Goal: Information Seeking & Learning: Find specific fact

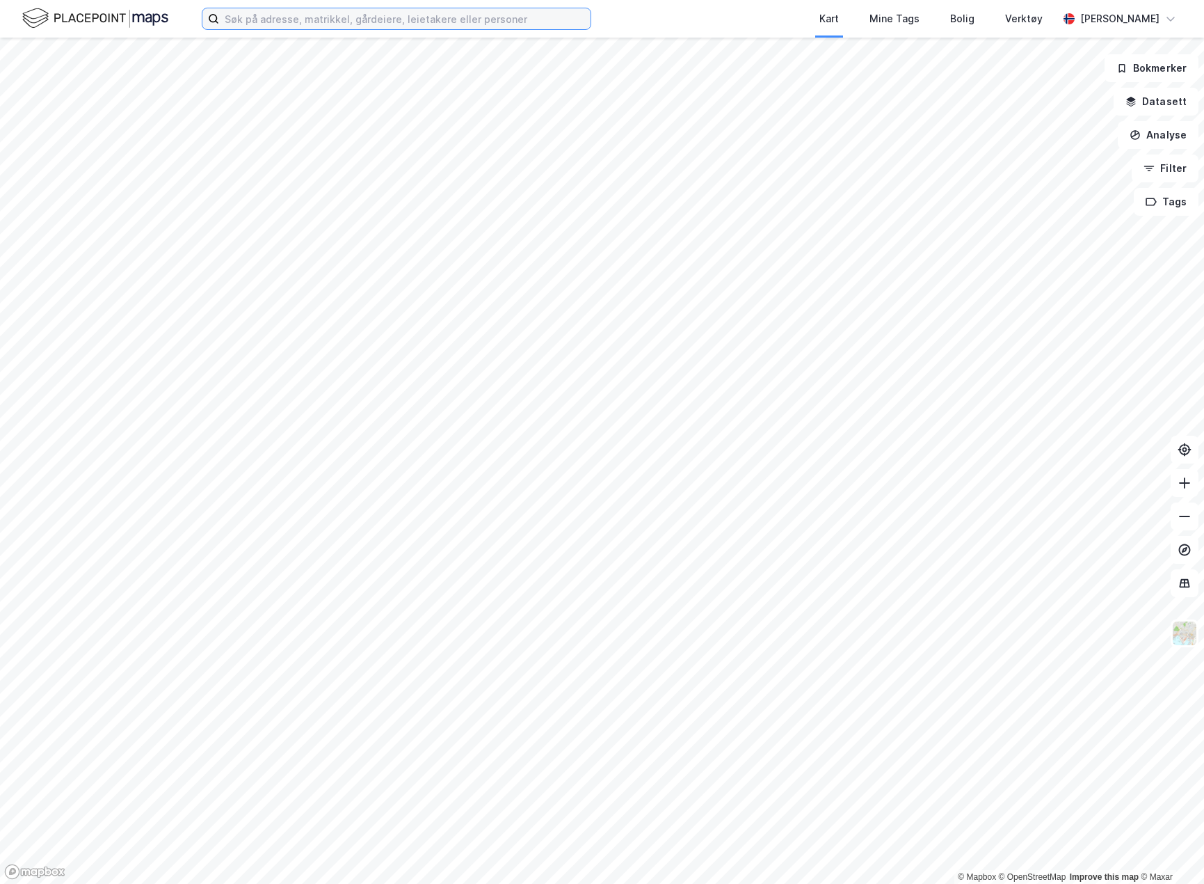
click at [278, 23] on input at bounding box center [405, 18] width 372 height 21
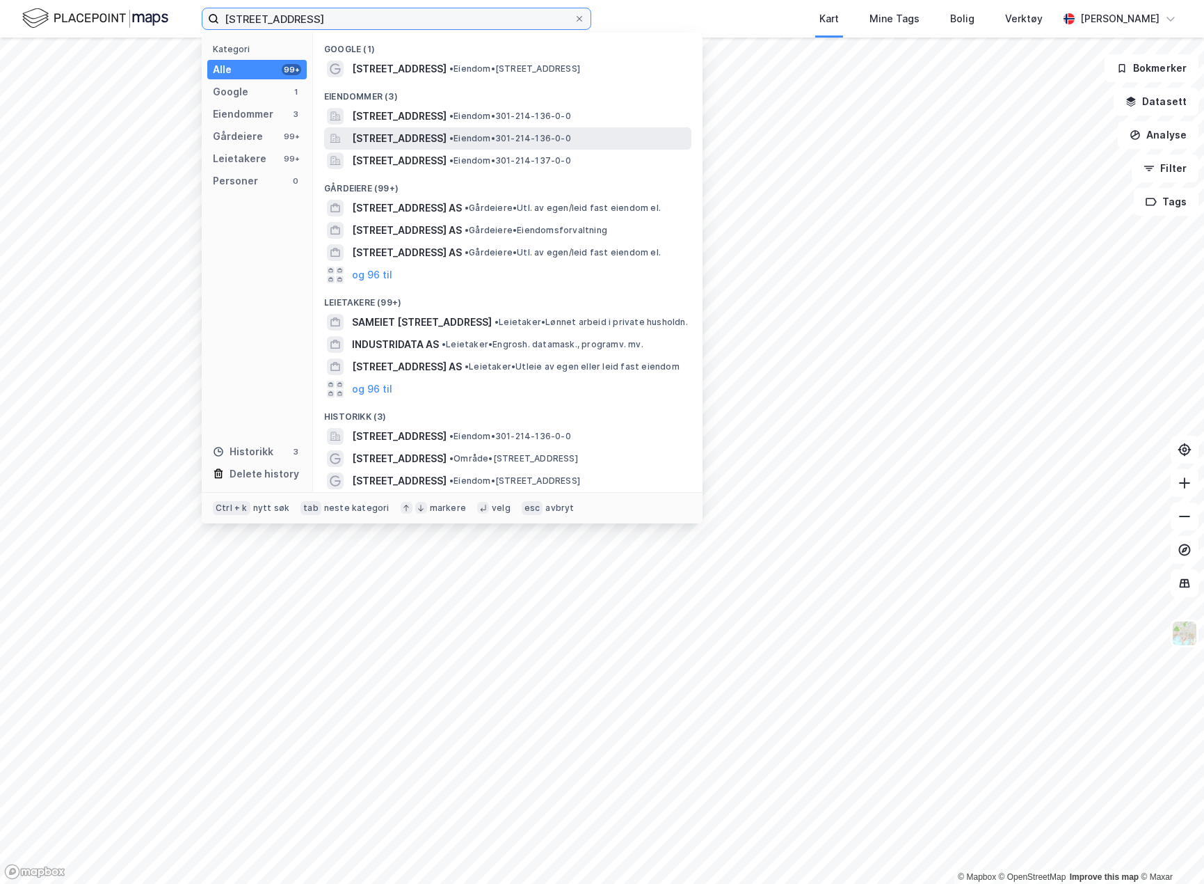
type input "[STREET_ADDRESS]"
click at [444, 132] on span "[STREET_ADDRESS]" at bounding box center [399, 138] width 95 height 17
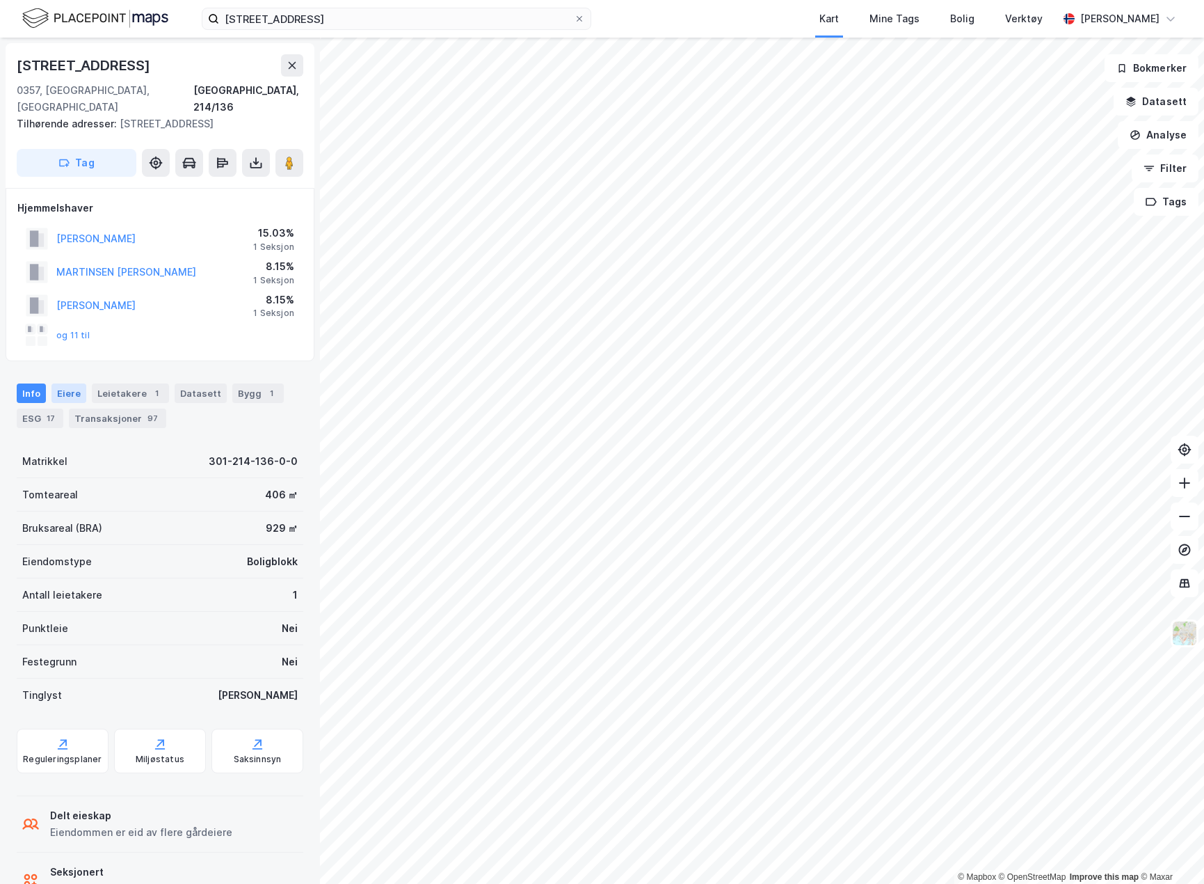
click at [67, 383] on div "Eiere" at bounding box center [68, 392] width 35 height 19
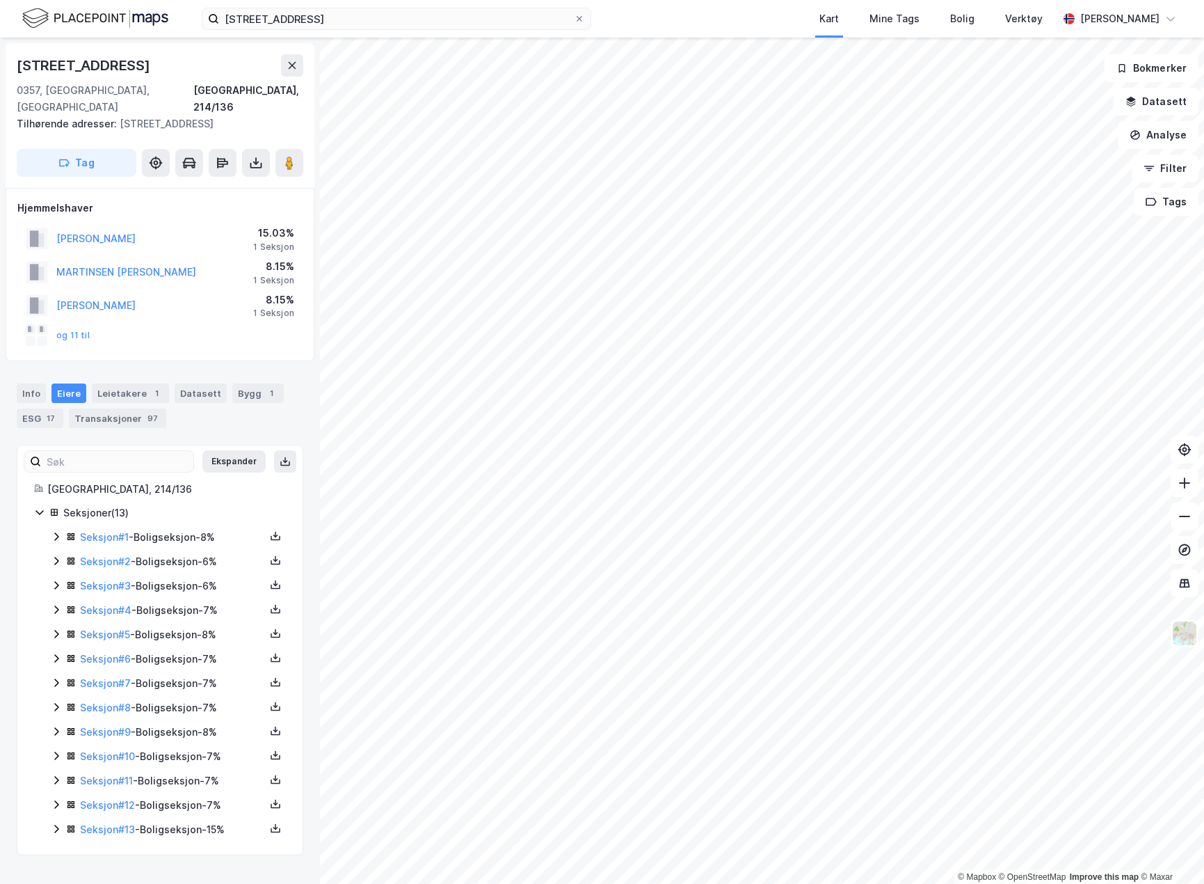
click at [147, 529] on div "Seksjon # 1 - Boligseksjon - 8%" at bounding box center [172, 537] width 185 height 17
click at [159, 529] on div "Seksjon # 1 - Boligseksjon - 8%" at bounding box center [172, 537] width 185 height 17
click at [182, 553] on div "Seksjon # 2 - Boligseksjon - 6%" at bounding box center [172, 561] width 185 height 17
click at [191, 578] on div "Seksjon # 3 - Boligseksjon - 6%" at bounding box center [172, 586] width 185 height 17
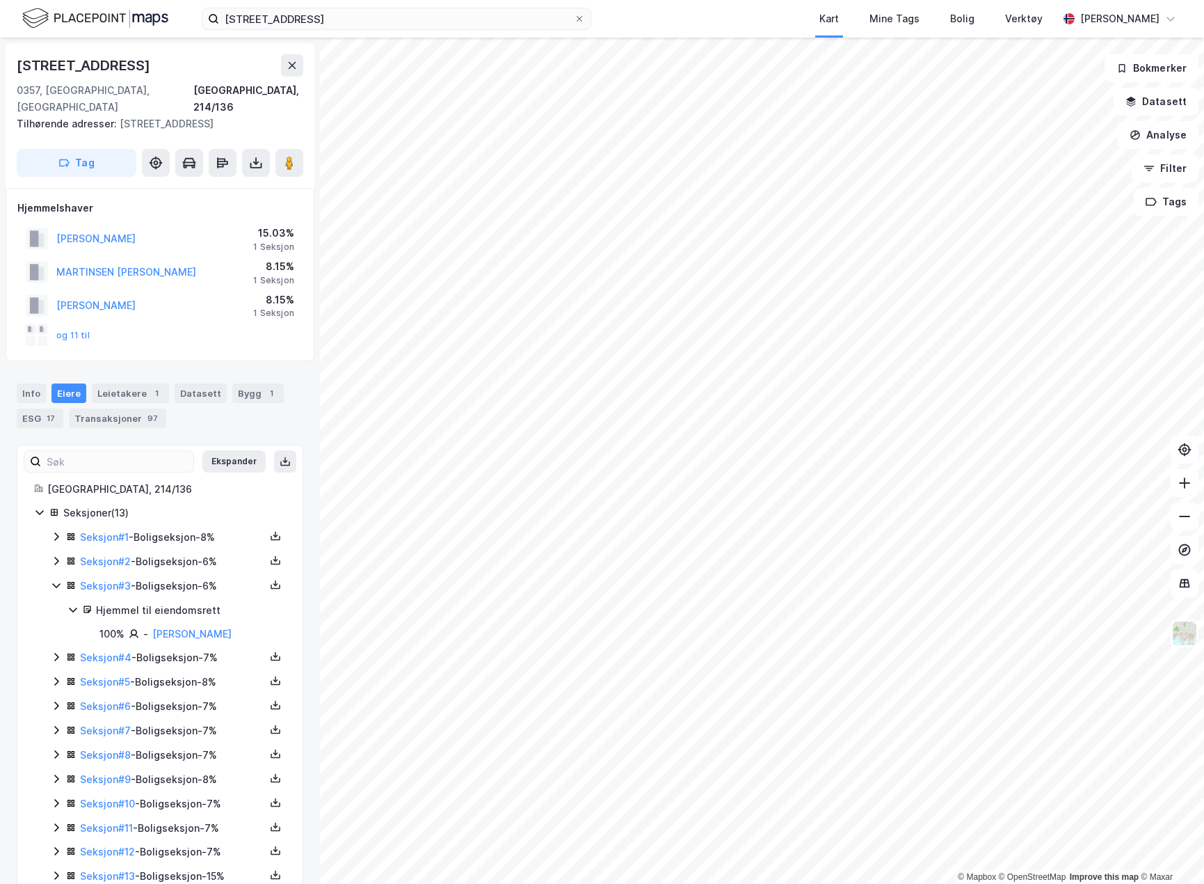
click at [191, 578] on div "Seksjon # 3 - Boligseksjon - 6%" at bounding box center [172, 586] width 185 height 17
click at [199, 626] on div "Seksjon # 5 - Boligseksjon - 8%" at bounding box center [172, 634] width 185 height 17
click at [194, 651] on div "Seksjon # 6 - Boligseksjon - 7%" at bounding box center [172, 659] width 185 height 17
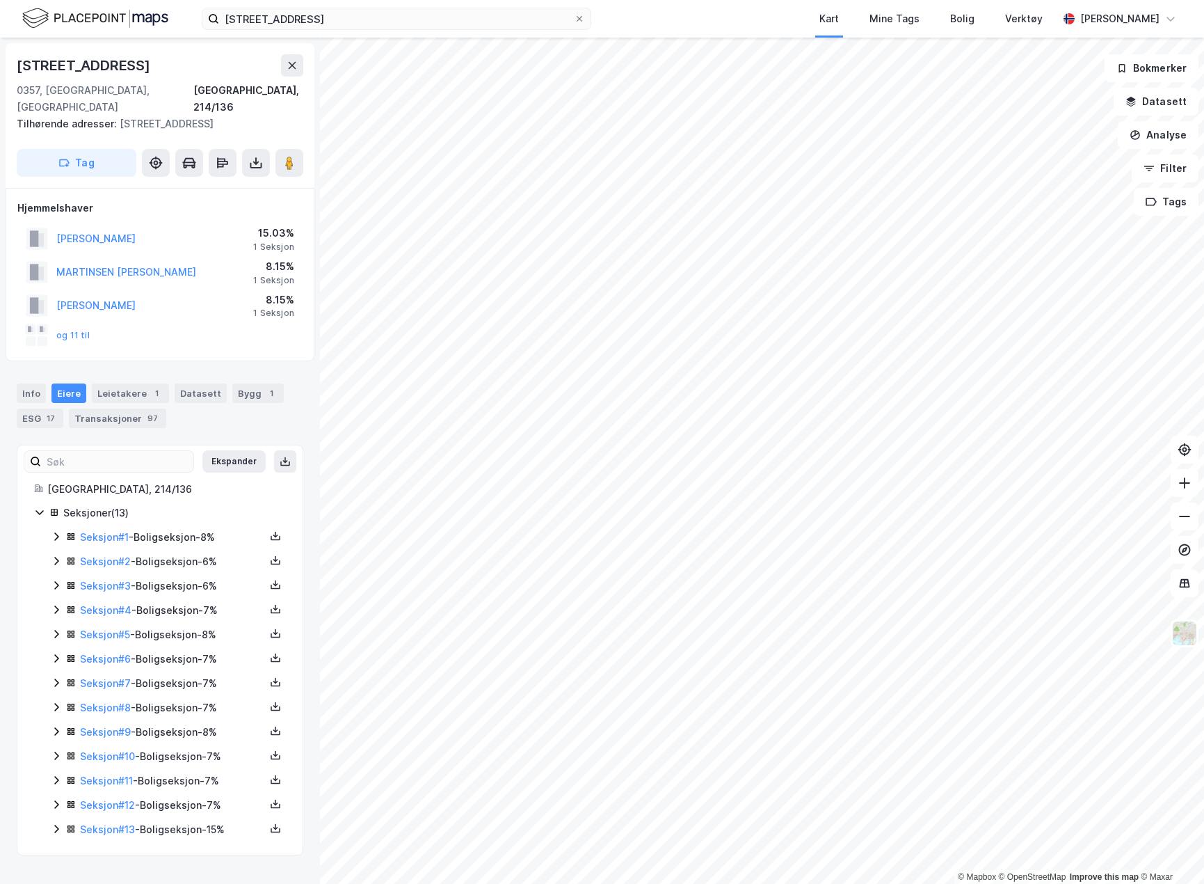
click at [186, 675] on div "Seksjon # 7 - Boligseksjon - 7%" at bounding box center [172, 683] width 185 height 17
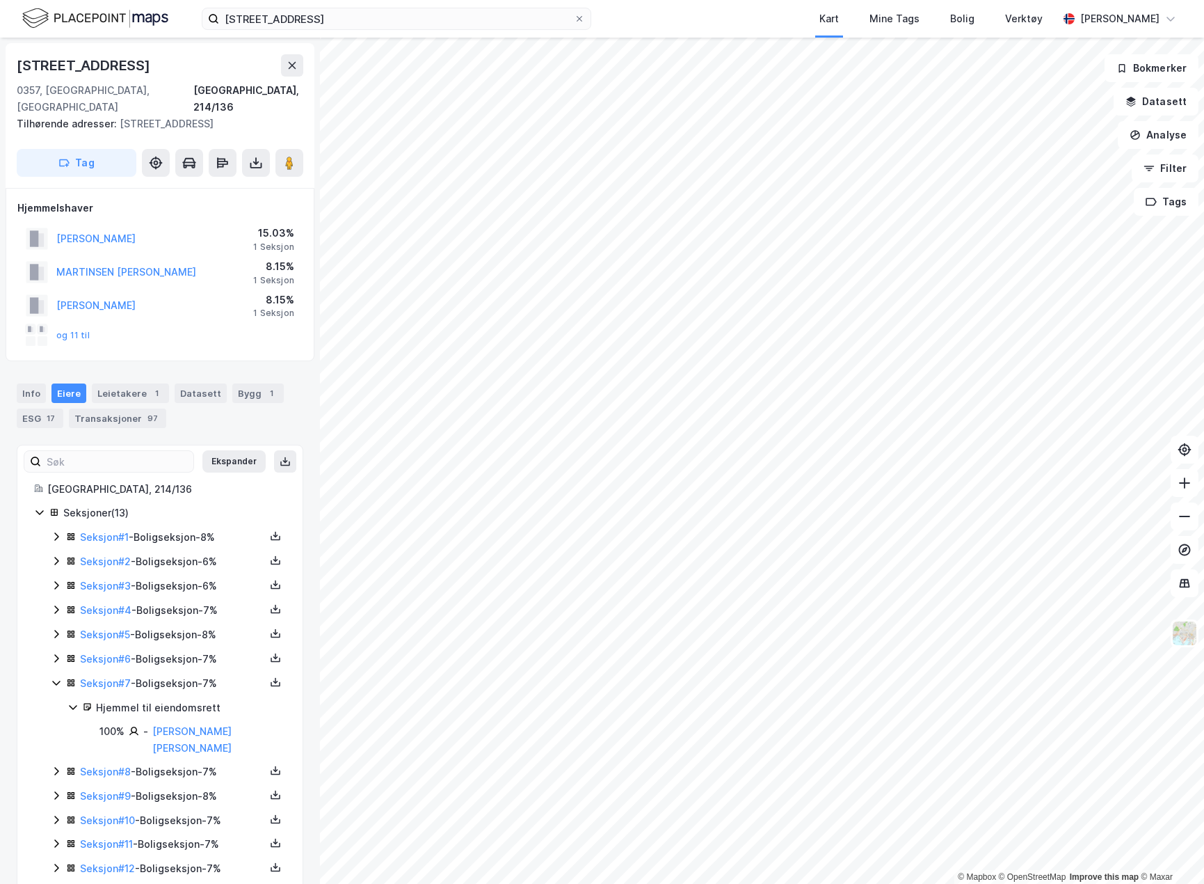
click at [187, 675] on div "Seksjon # 7 - Boligseksjon - 7%" at bounding box center [172, 683] width 185 height 17
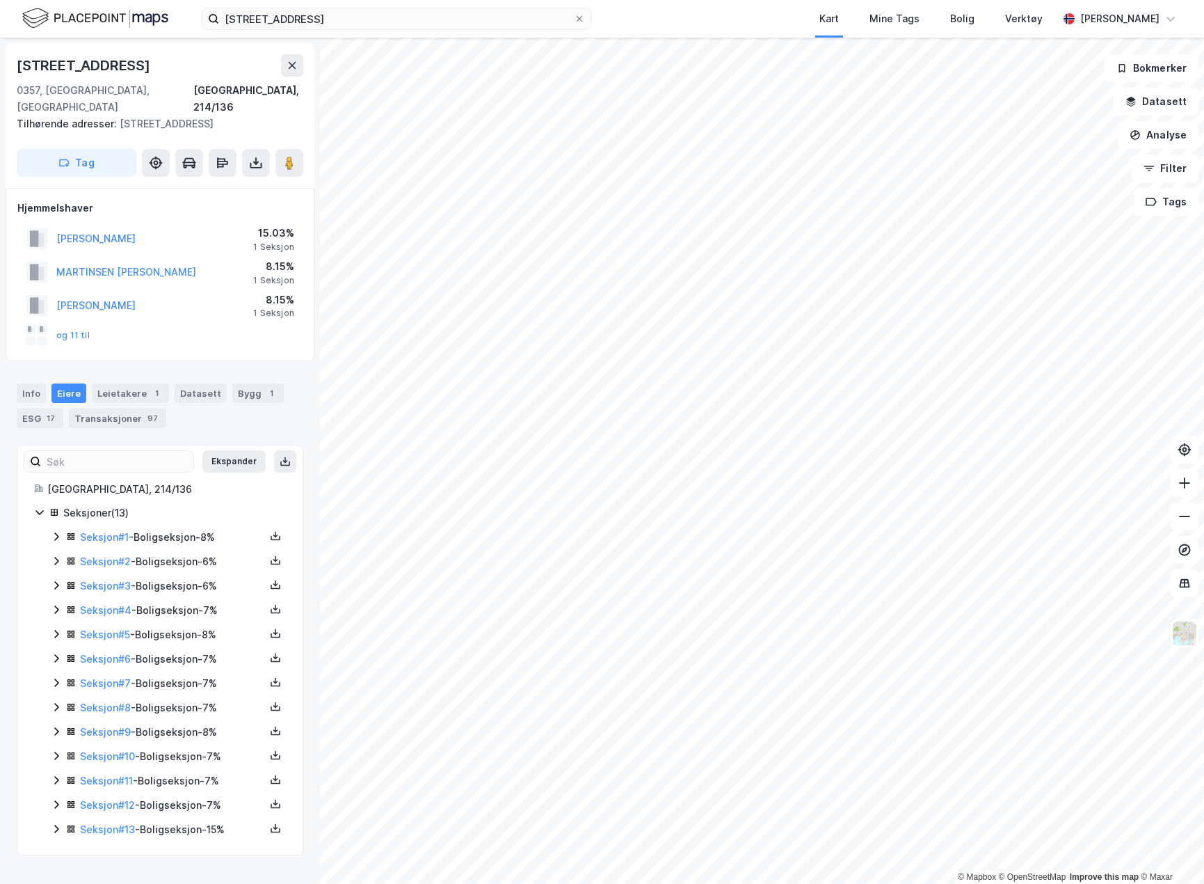
click at [187, 699] on div "Seksjon # 8 - Boligseksjon - 7%" at bounding box center [172, 707] width 185 height 17
click at [178, 724] on div "Seksjon # 9 - Boligseksjon - 8%" at bounding box center [172, 732] width 185 height 17
click at [180, 748] on div "Seksjon # 10 - Boligseksjon - 7%" at bounding box center [172, 756] width 185 height 17
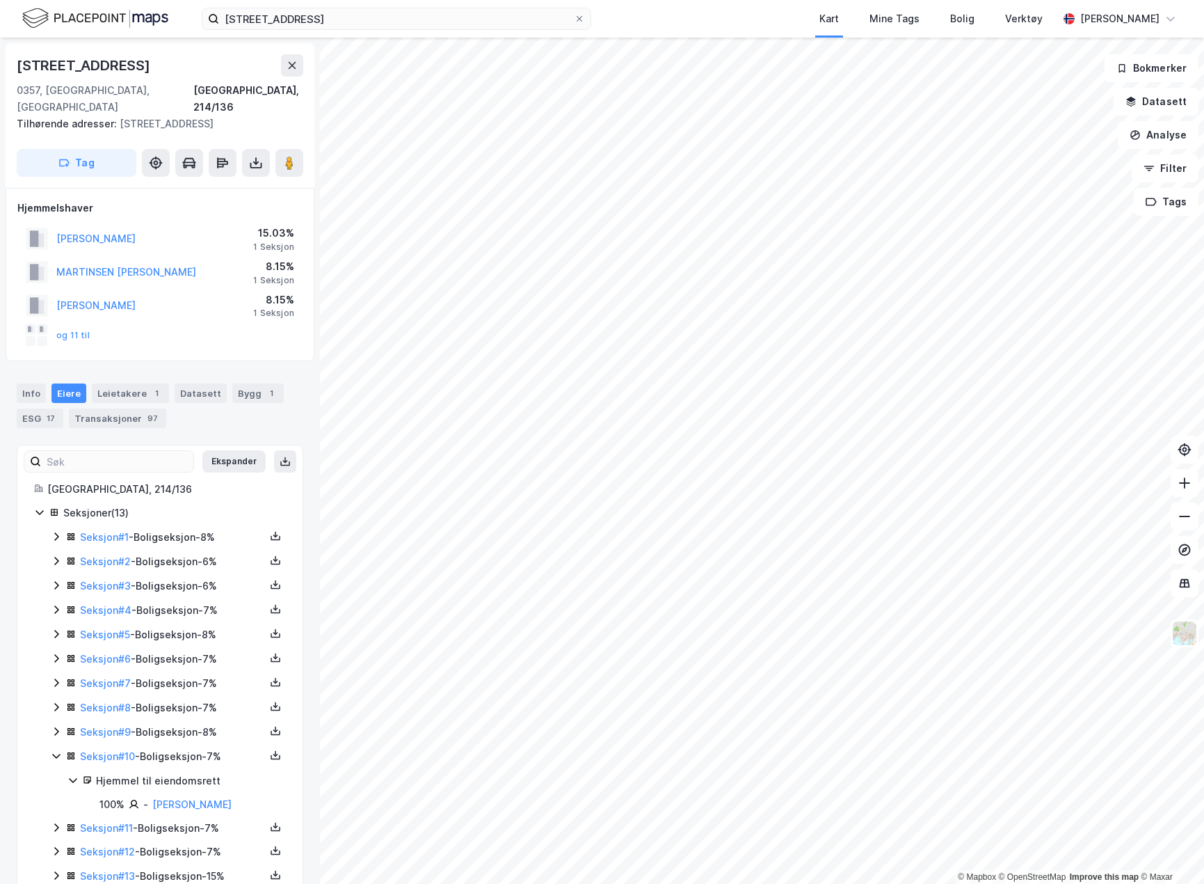
click at [180, 748] on div "Seksjon # 10 - Boligseksjon - 7%" at bounding box center [172, 756] width 185 height 17
click at [184, 772] on div "Seksjon # 11 - Boligseksjon - 7%" at bounding box center [172, 780] width 185 height 17
click at [178, 797] on div "Seksjon # 12 - Boligseksjon - 7%" at bounding box center [172, 805] width 185 height 17
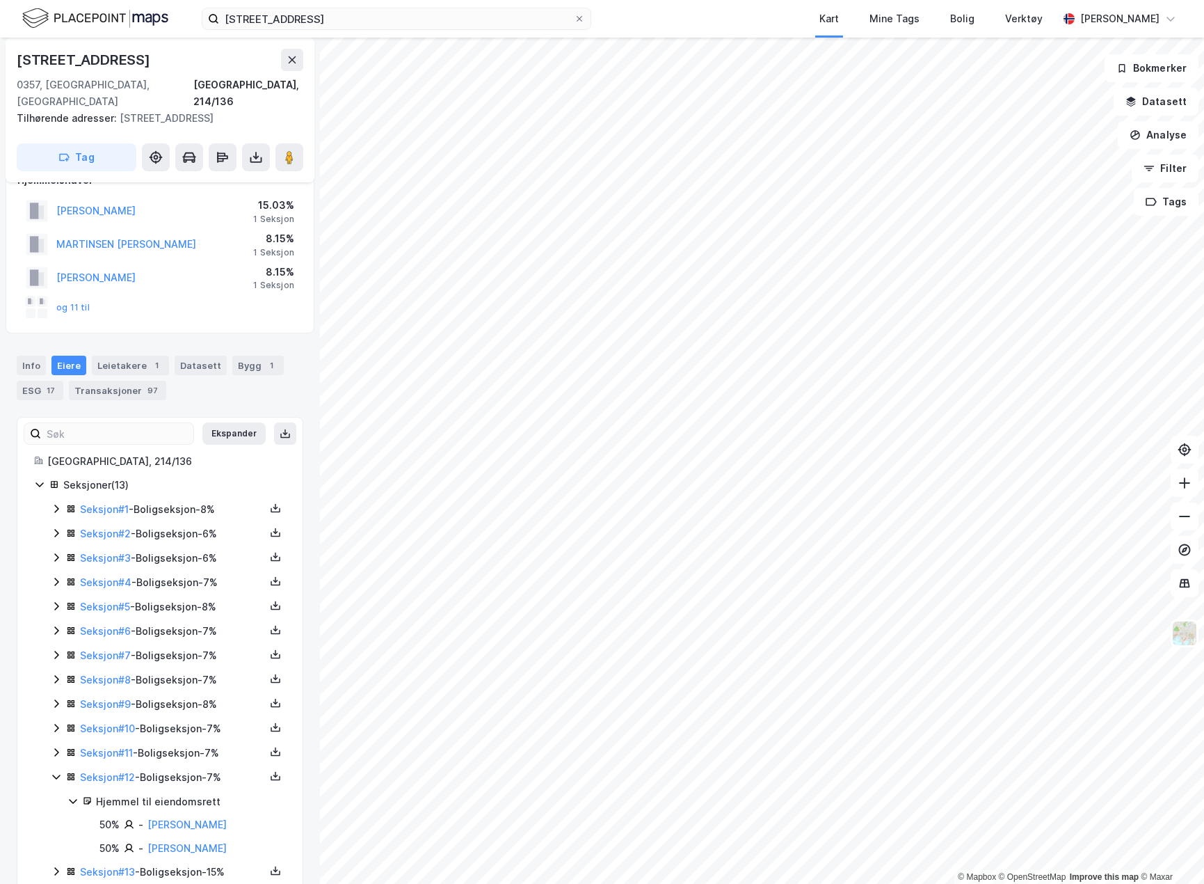
scroll to position [42, 0]
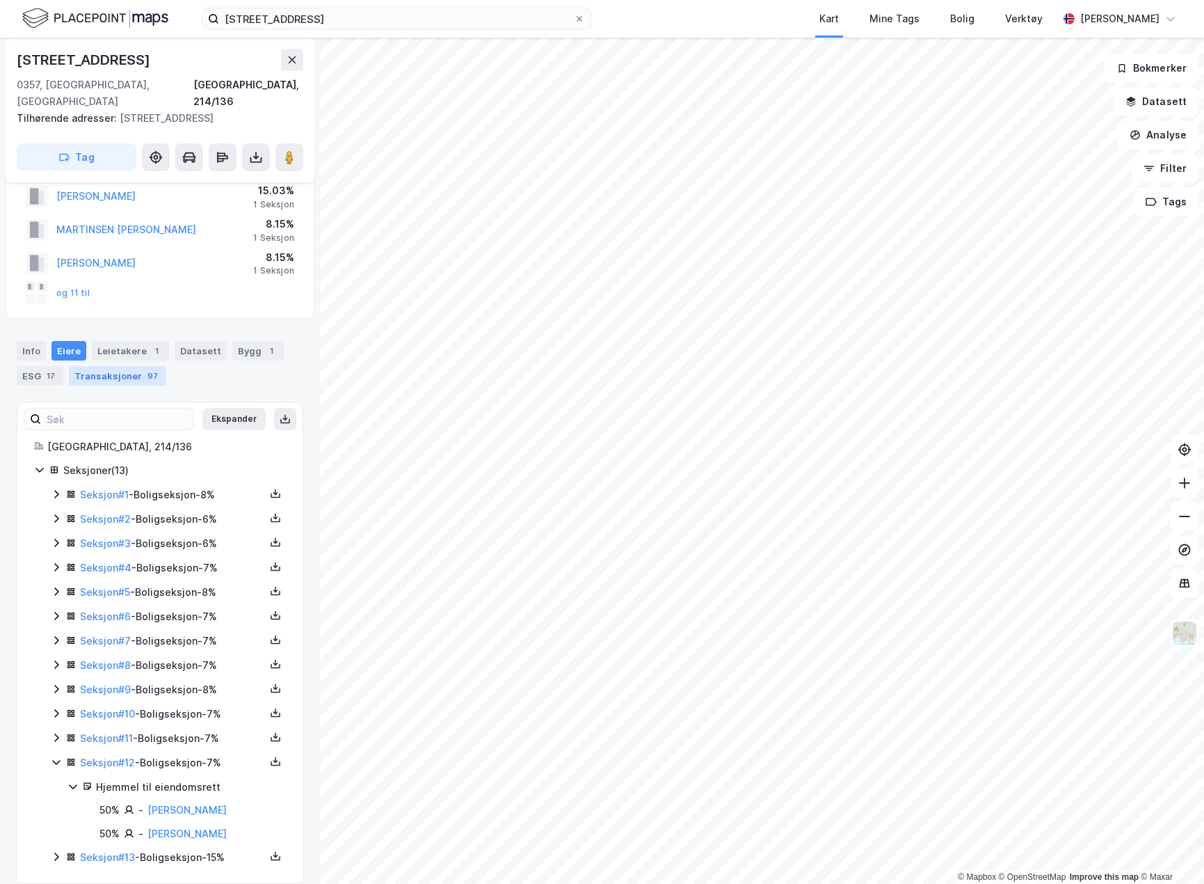
click at [113, 366] on div "Transaksjoner 97" at bounding box center [117, 375] width 97 height 19
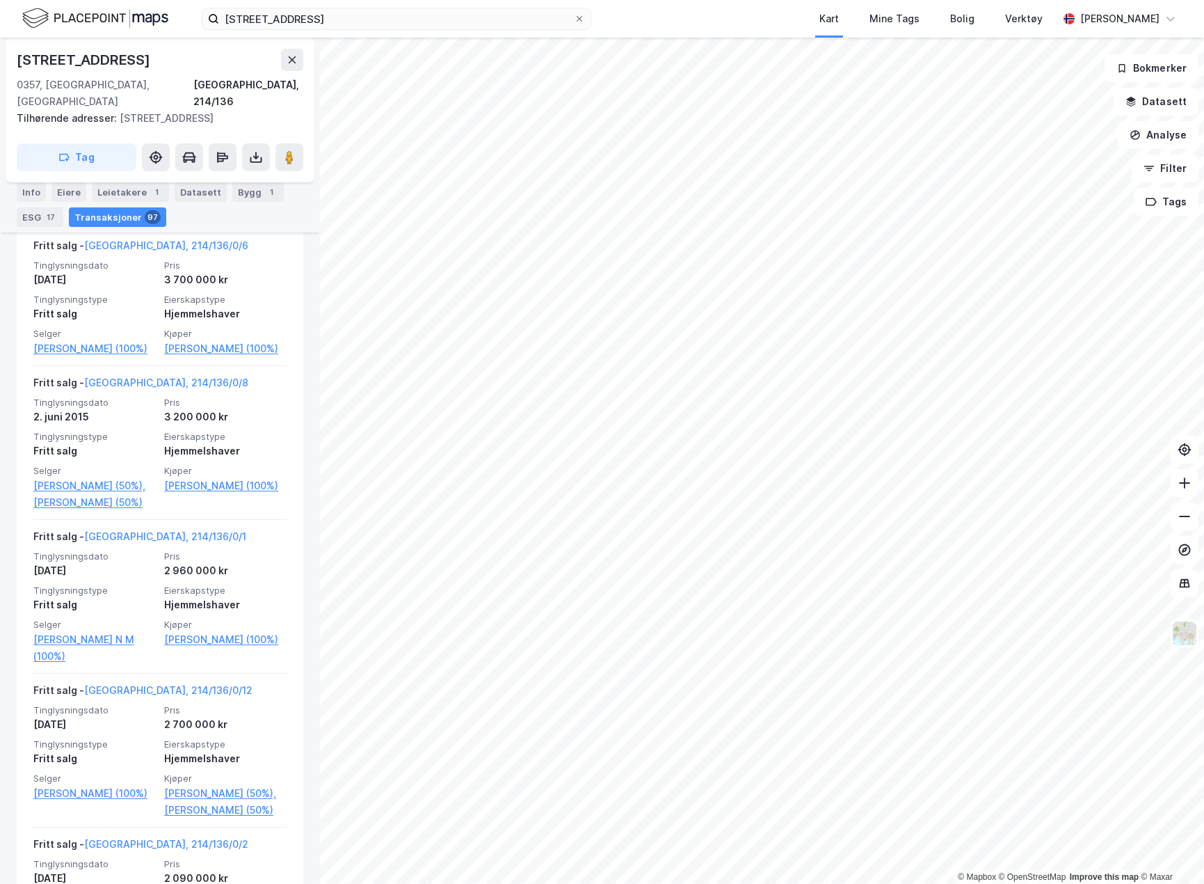
scroll to position [3131, 0]
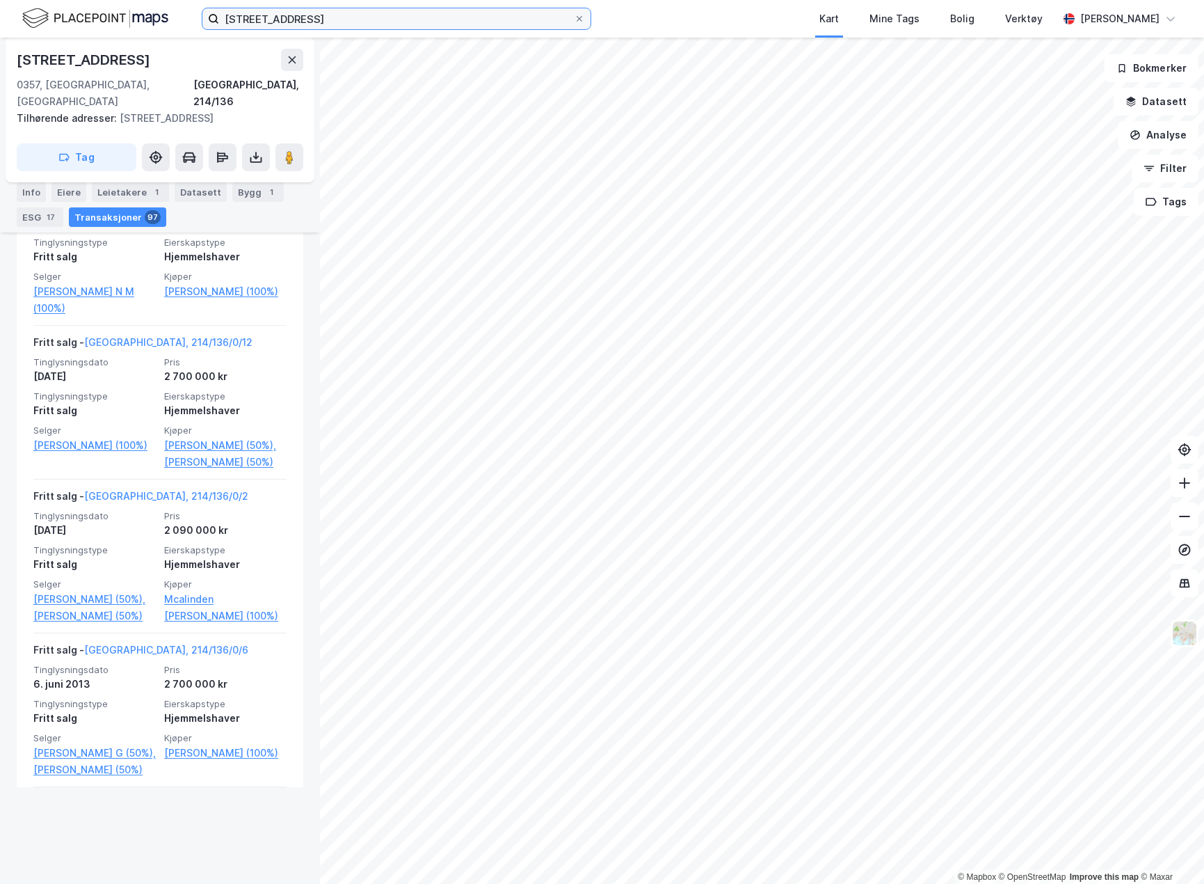
click at [334, 27] on input "[STREET_ADDRESS]" at bounding box center [396, 18] width 355 height 21
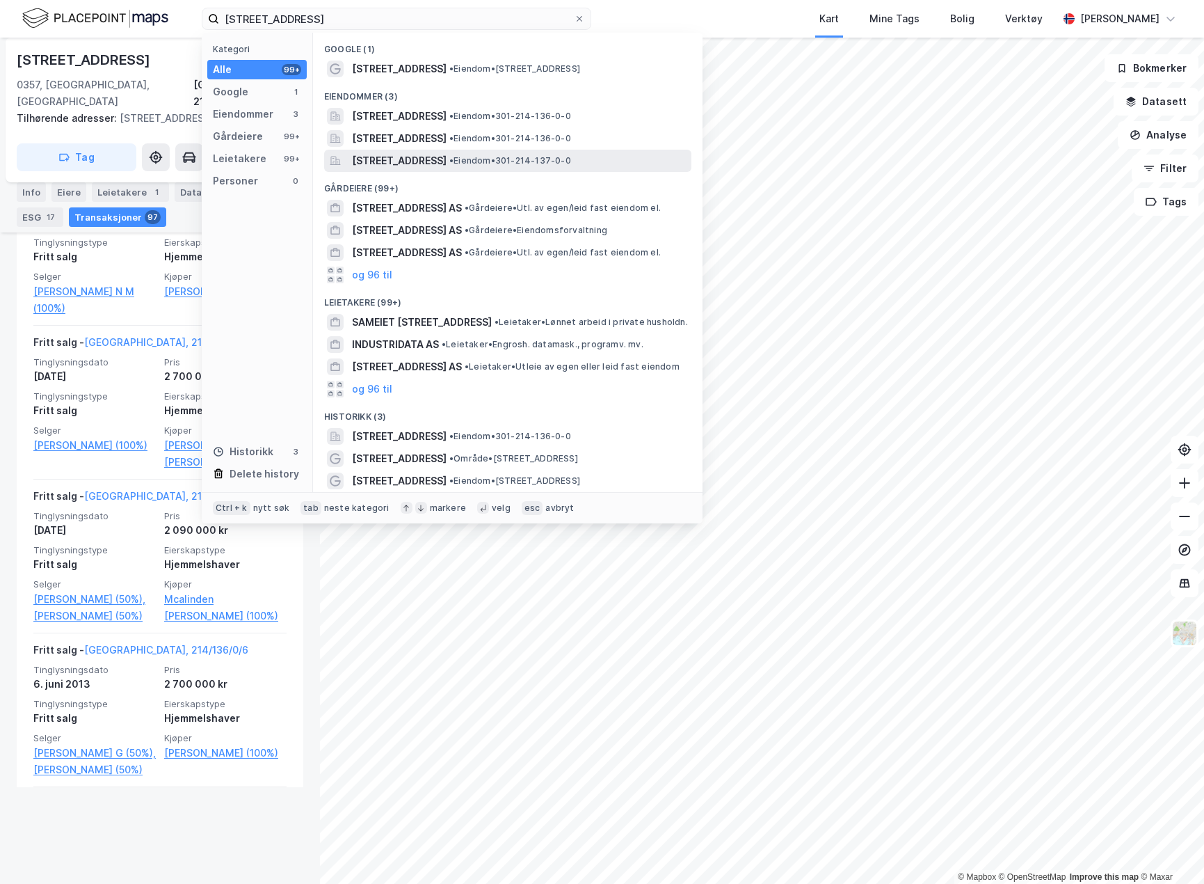
click at [447, 157] on span "[STREET_ADDRESS]" at bounding box center [399, 160] width 95 height 17
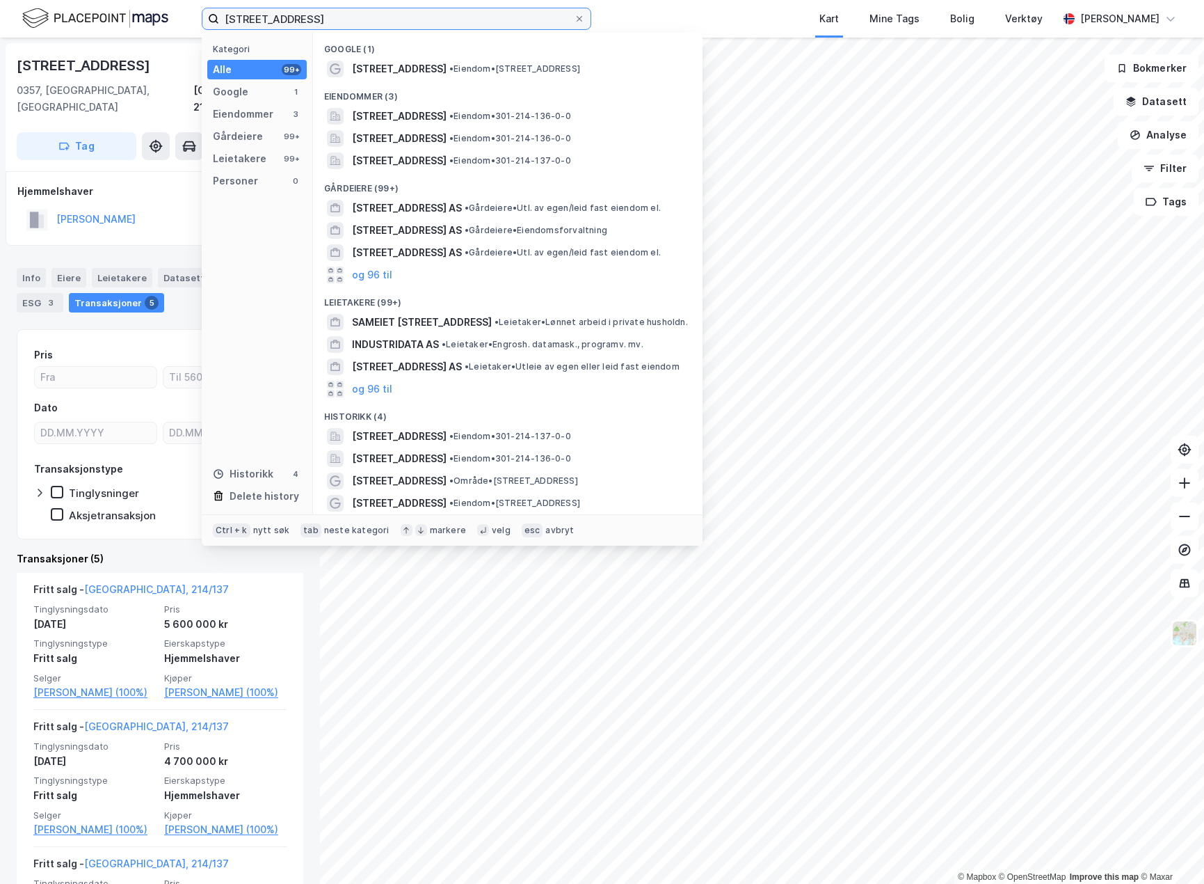
click at [349, 20] on input "[STREET_ADDRESS]" at bounding box center [396, 18] width 355 height 21
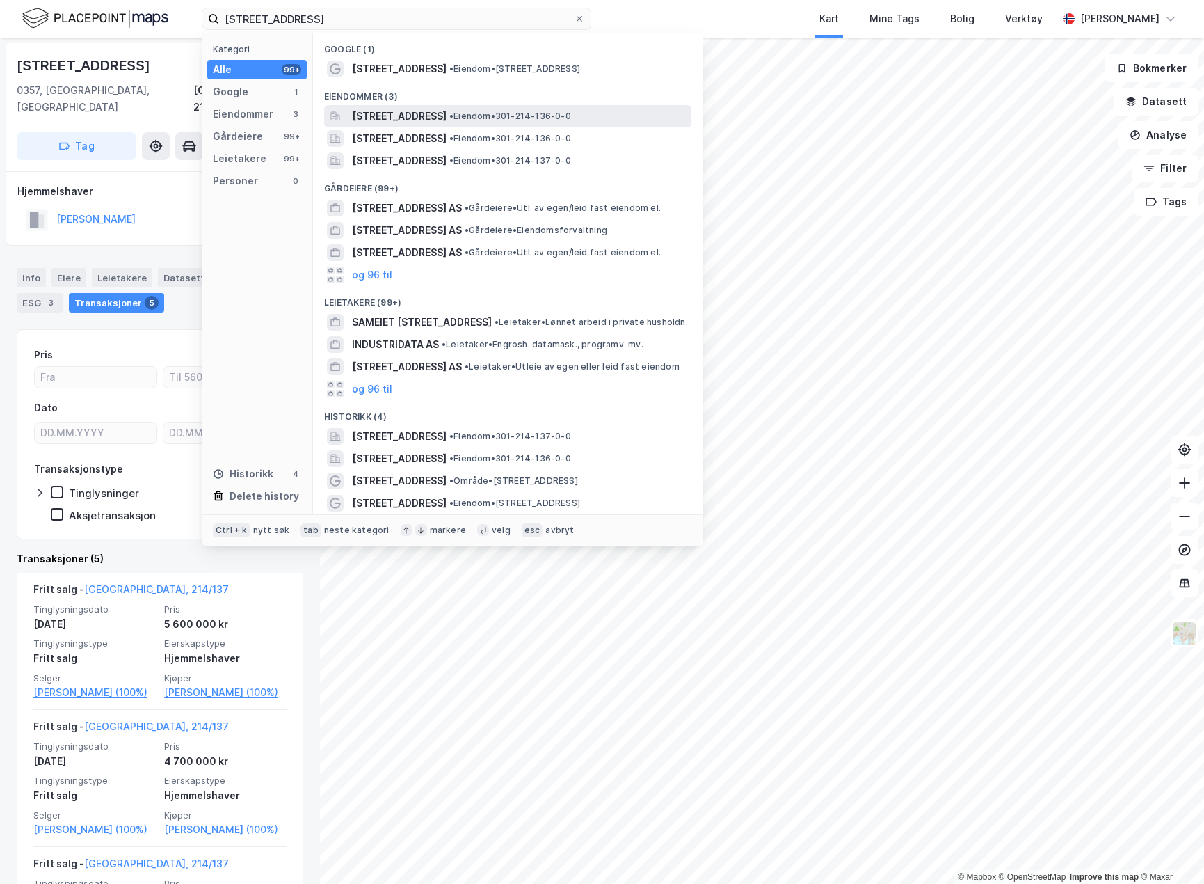
click at [423, 109] on span "[STREET_ADDRESS]" at bounding box center [399, 116] width 95 height 17
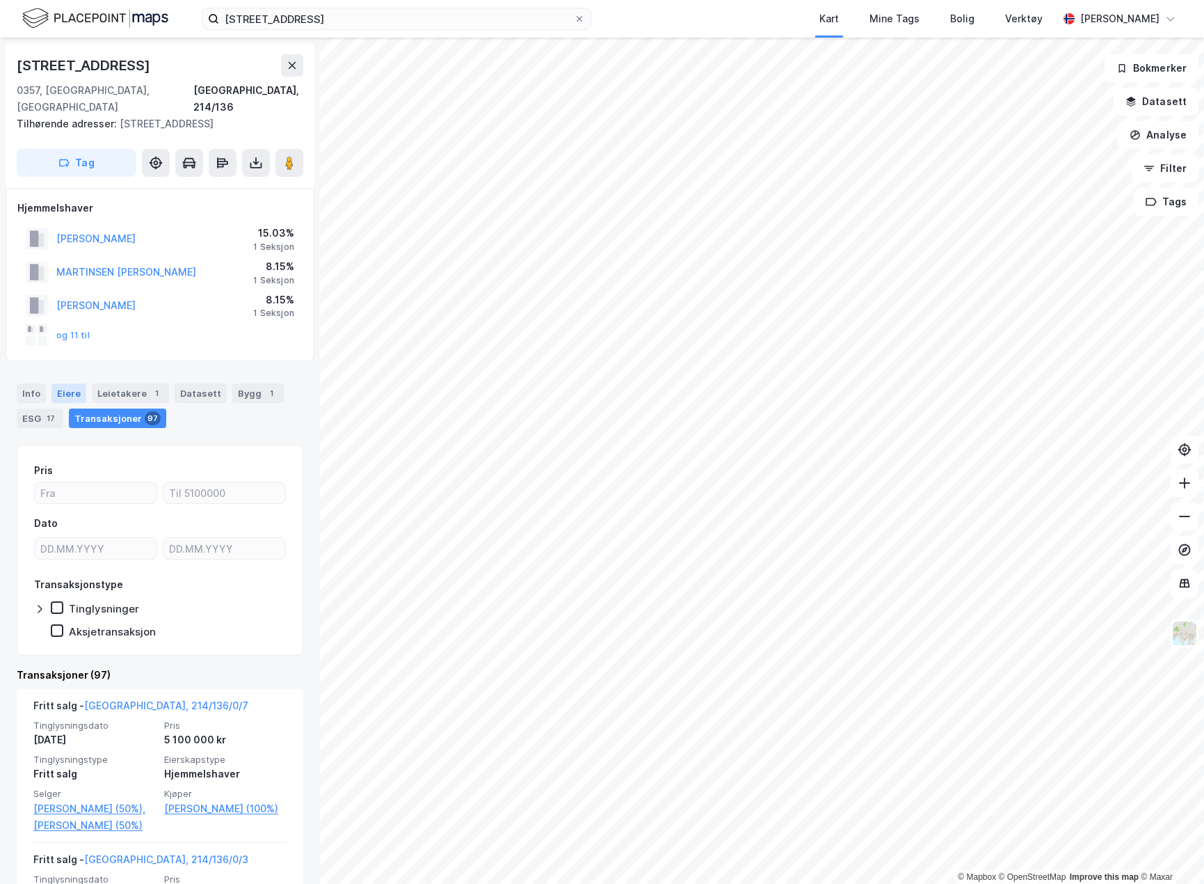
click at [82, 383] on div "Eiere" at bounding box center [68, 392] width 35 height 19
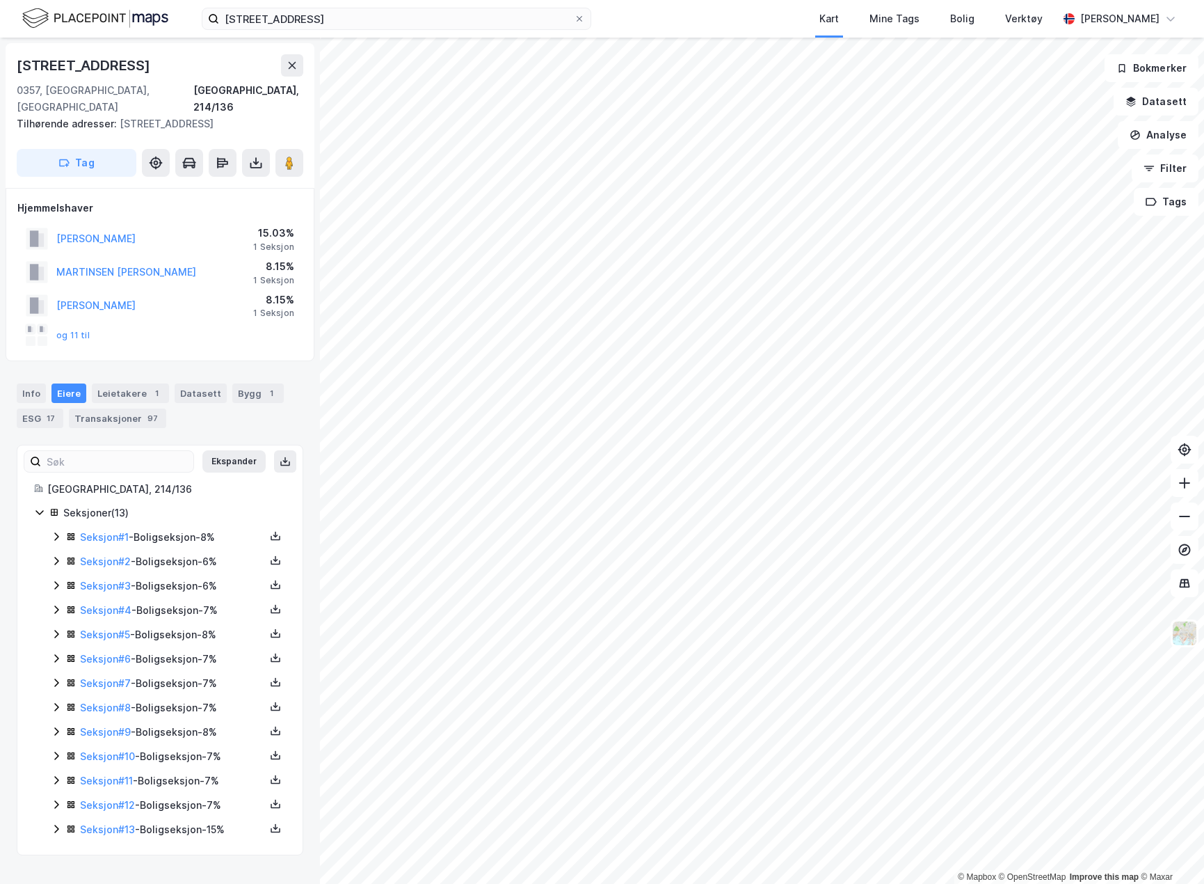
click at [186, 724] on div "Seksjon # 9 - Boligseksjon - 8%" at bounding box center [172, 732] width 185 height 17
click at [191, 748] on div "Seksjon # 10 - Boligseksjon - 7%" at bounding box center [172, 756] width 185 height 17
click at [186, 772] on div "Seksjon # 11 - Boligseksjon - 7%" at bounding box center [172, 780] width 185 height 17
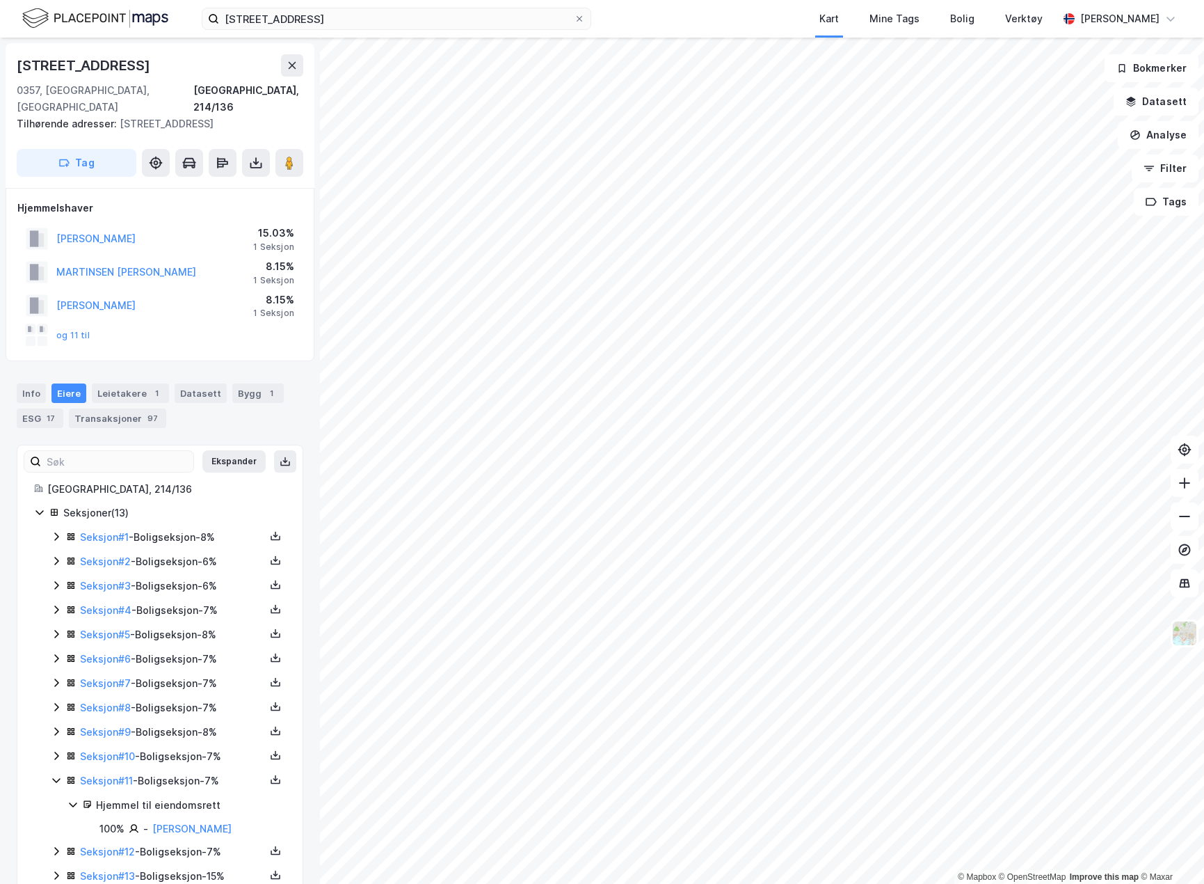
click at [186, 772] on div "Seksjon # 11 - Boligseksjon - 7%" at bounding box center [172, 780] width 185 height 17
click at [186, 797] on div "Seksjon # 12 - Boligseksjon - 7%" at bounding box center [172, 805] width 185 height 17
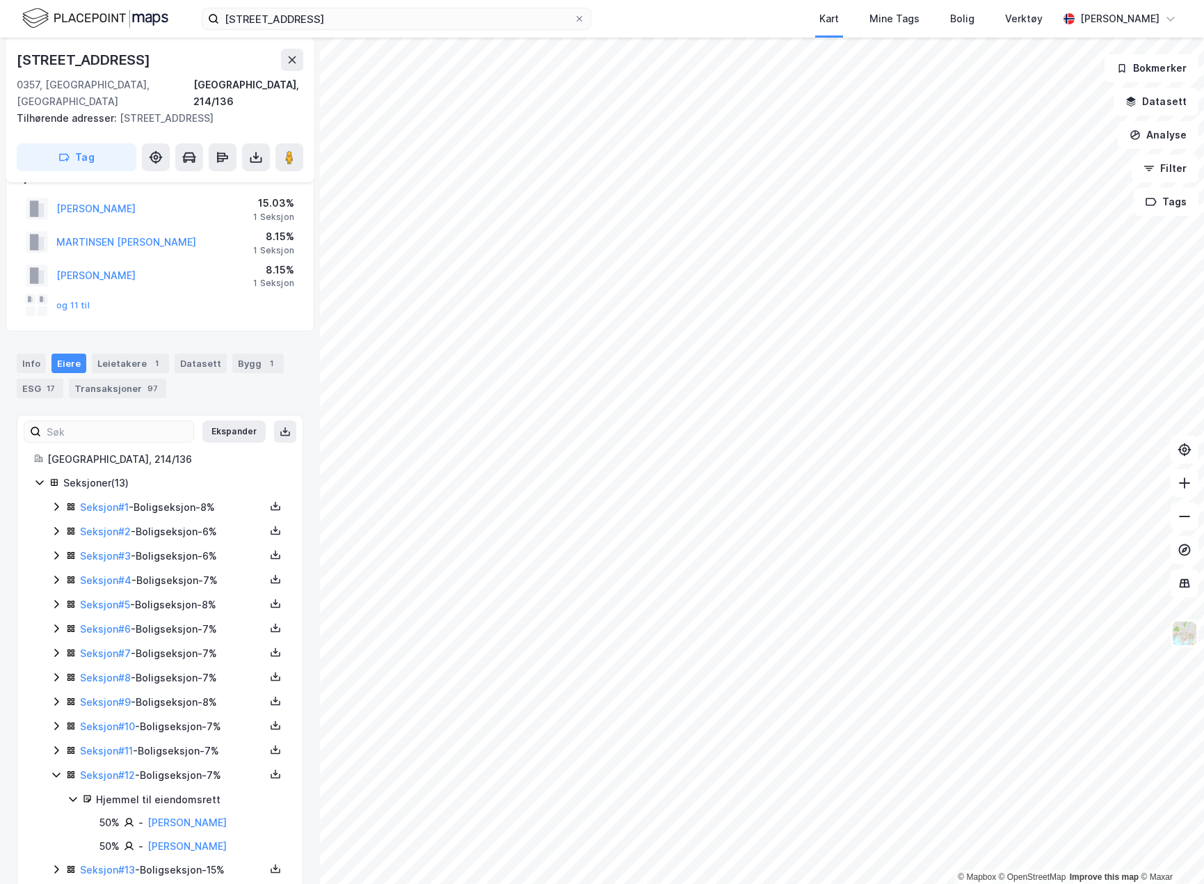
scroll to position [42, 0]
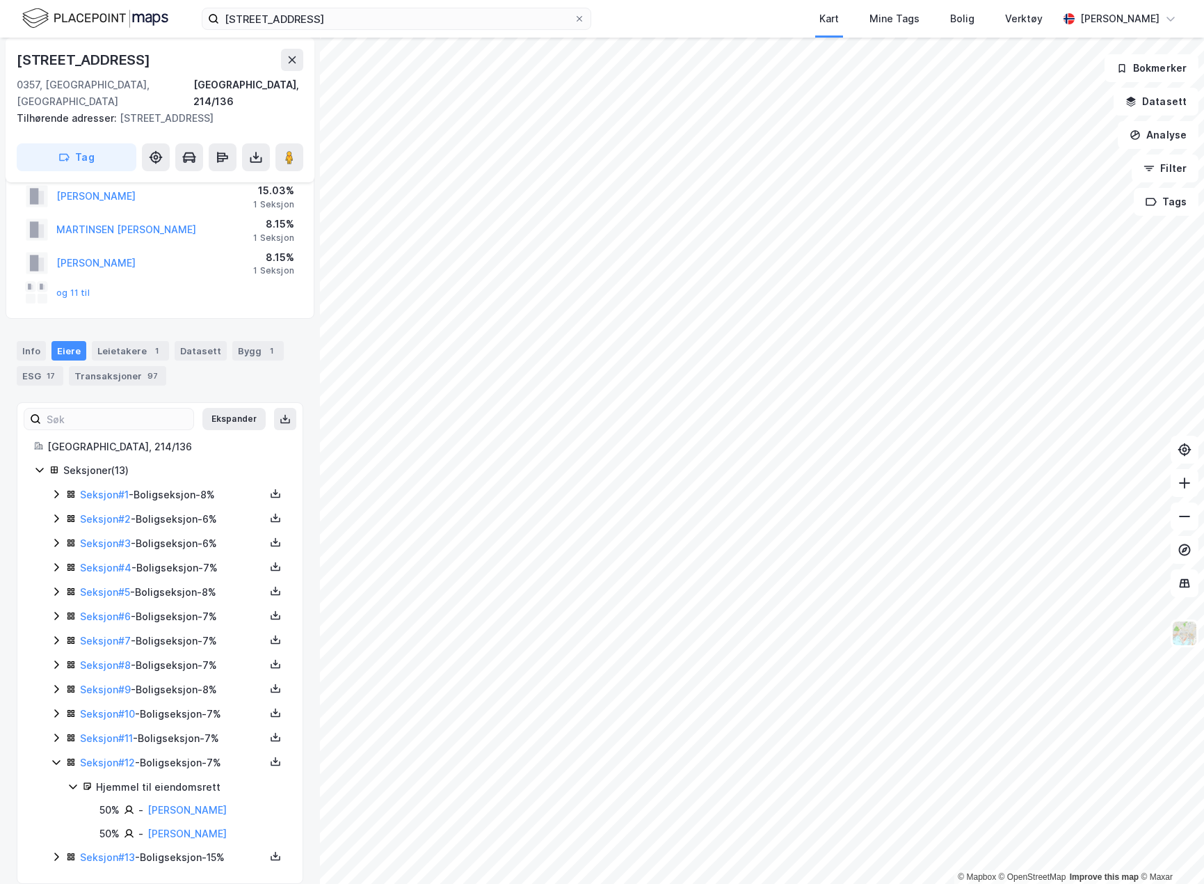
click at [186, 849] on div "Seksjon # 13 - Boligseksjon - 15%" at bounding box center [172, 857] width 185 height 17
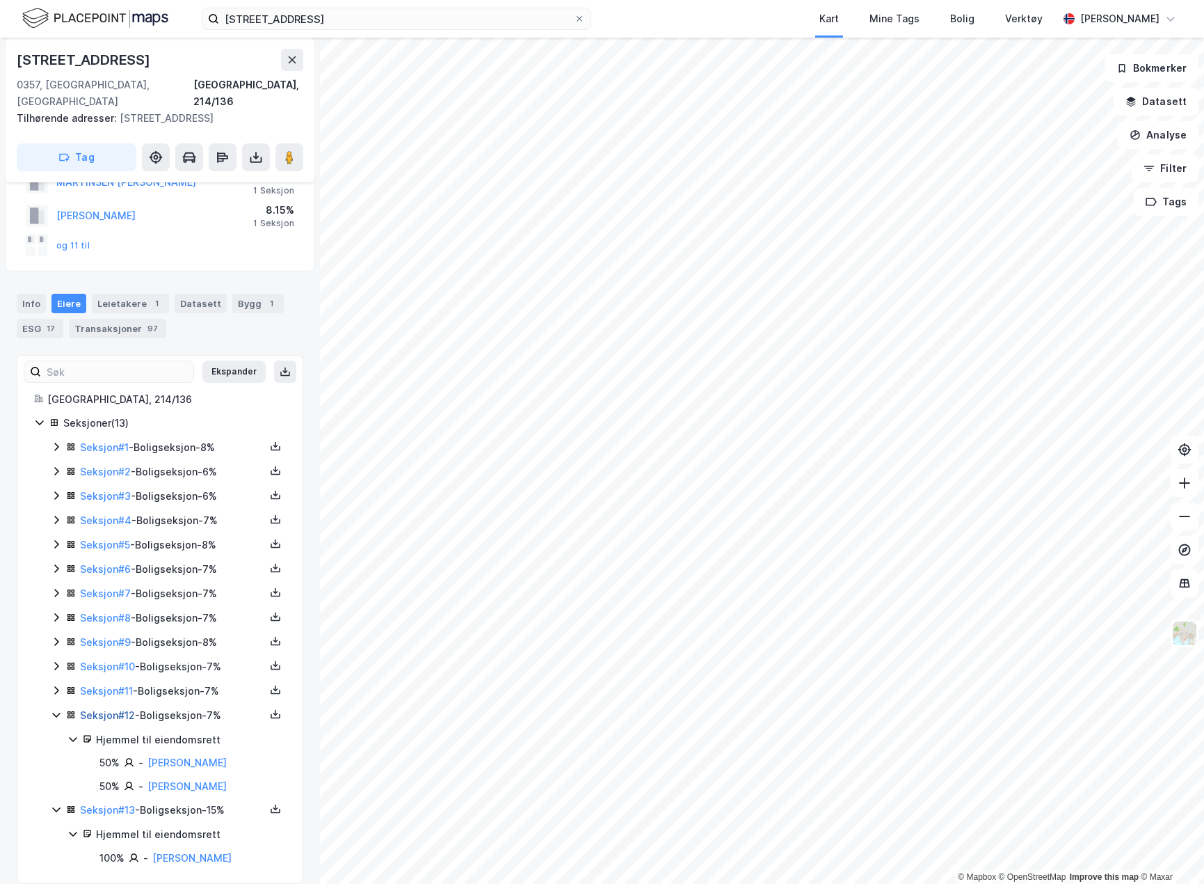
click at [125, 709] on link "Seksjon # 12" at bounding box center [107, 715] width 55 height 12
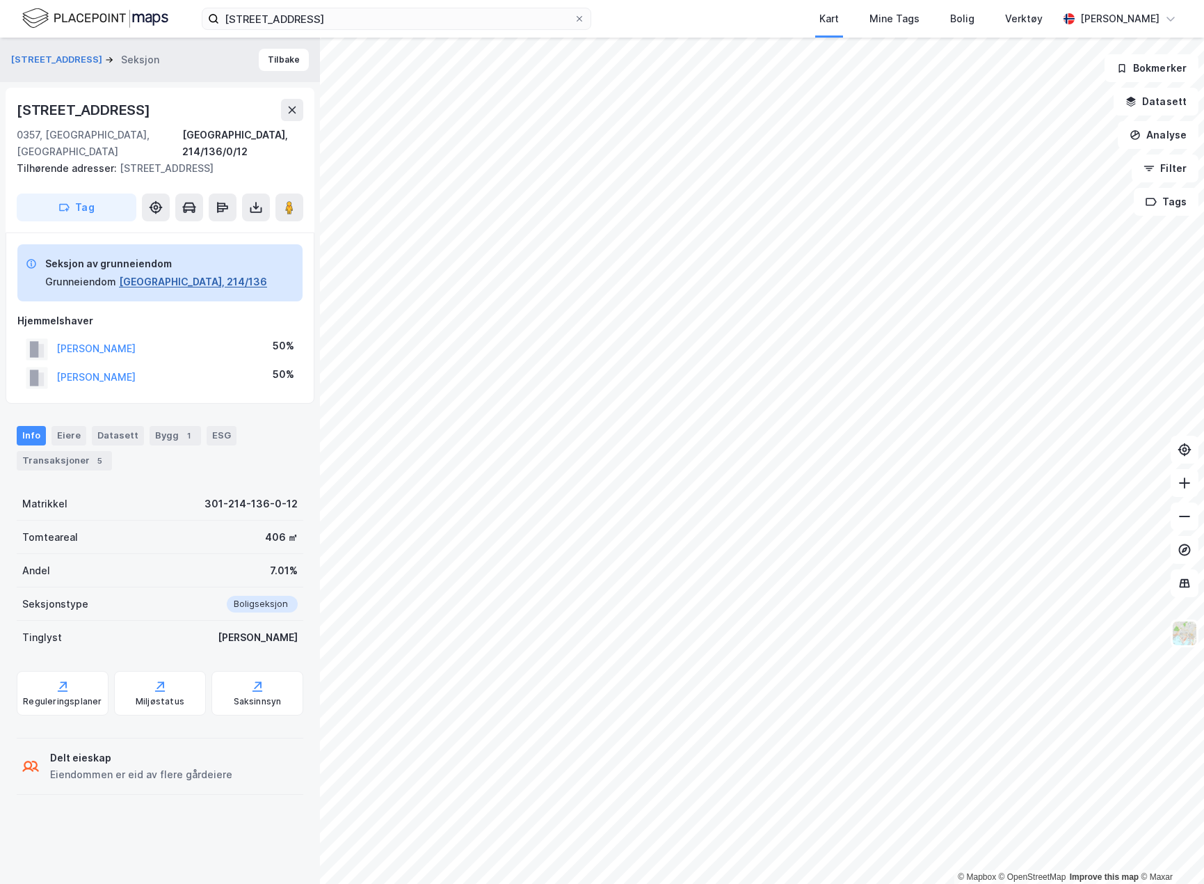
click at [137, 273] on button "[GEOGRAPHIC_DATA], 214/136" at bounding box center [193, 281] width 148 height 17
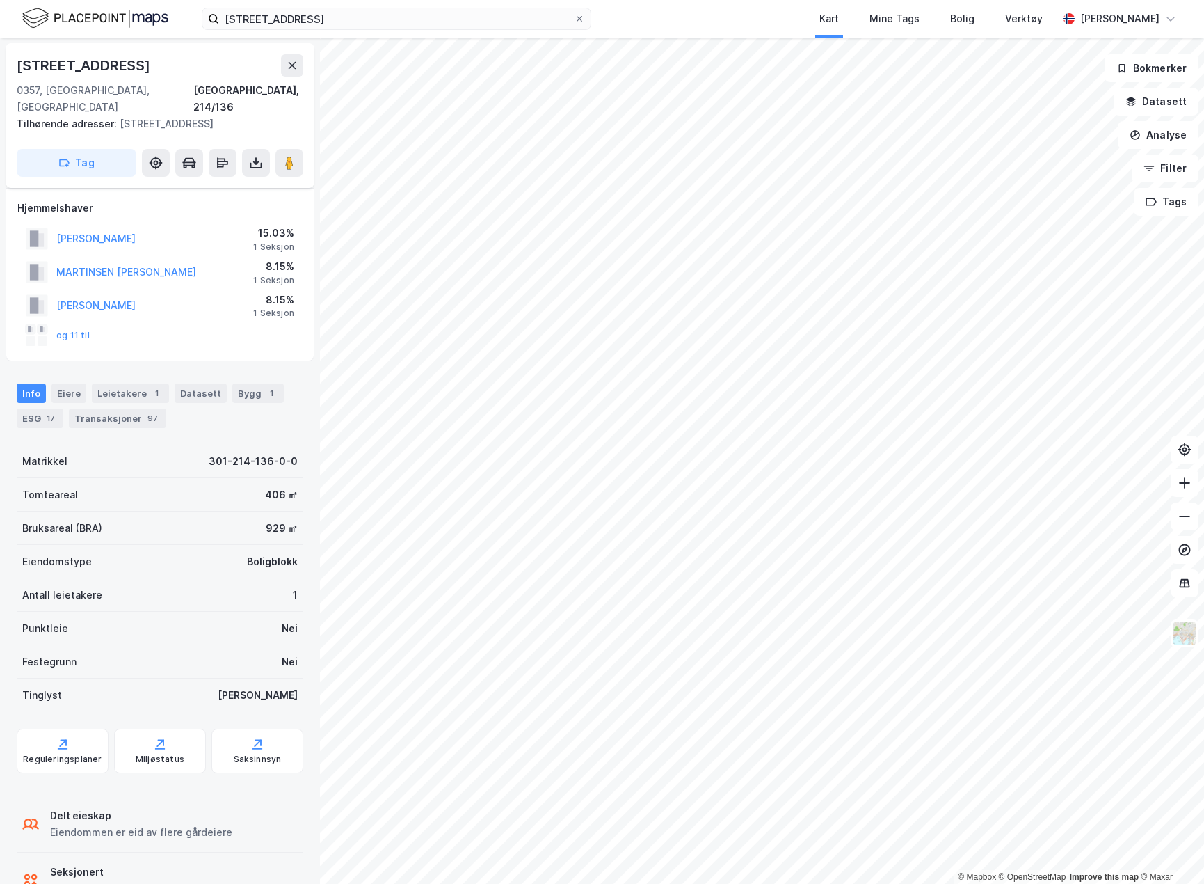
scroll to position [31, 0]
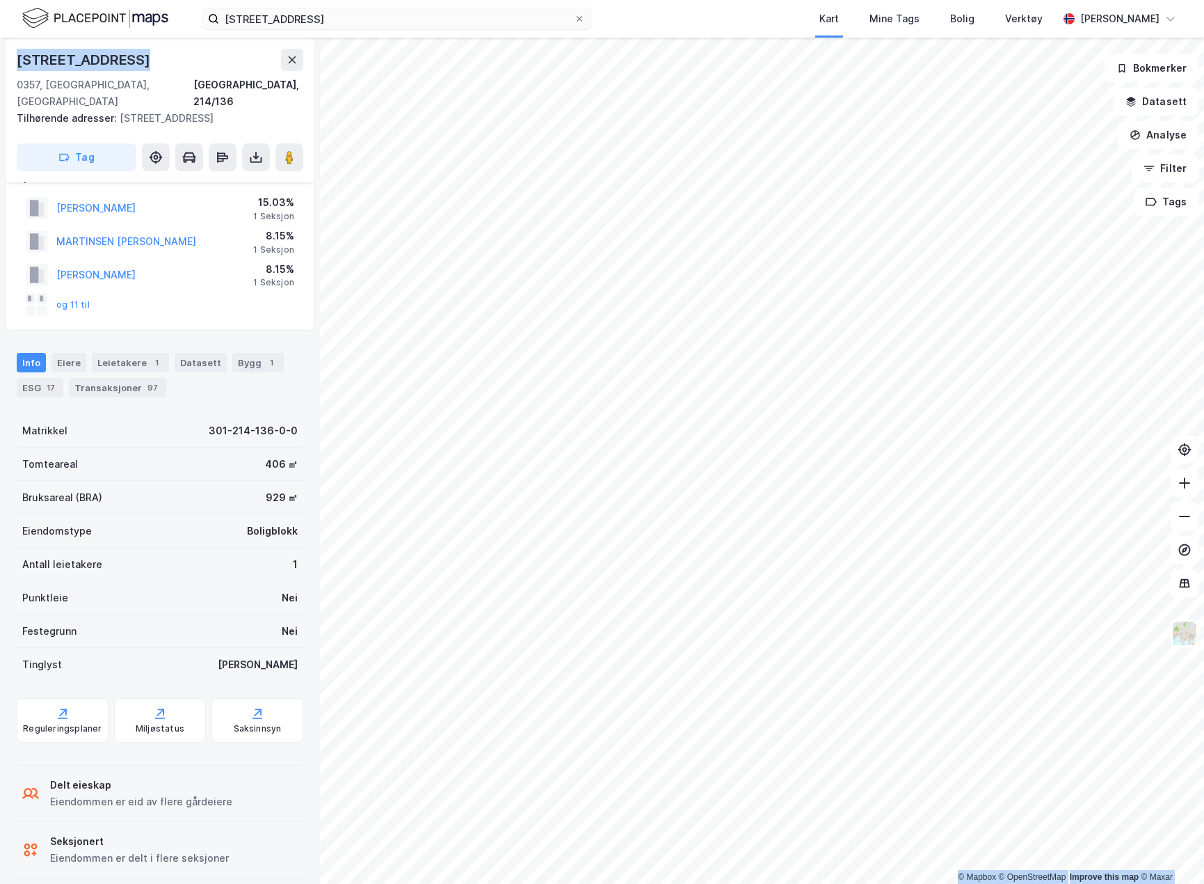
drag, startPoint x: 127, startPoint y: 66, endPoint x: -5, endPoint y: 62, distance: 132.3
click at [0, 62] on html "[STREET_ADDRESS] Kart Mine Tags Bolig Verktøy [PERSON_NAME] © Mapbox © OpenStre…" at bounding box center [602, 442] width 1204 height 884
copy div "© Mapbox © OpenStreetMap Improve this map © [STREET_ADDRESS]"
